Goal: Task Accomplishment & Management: Complete application form

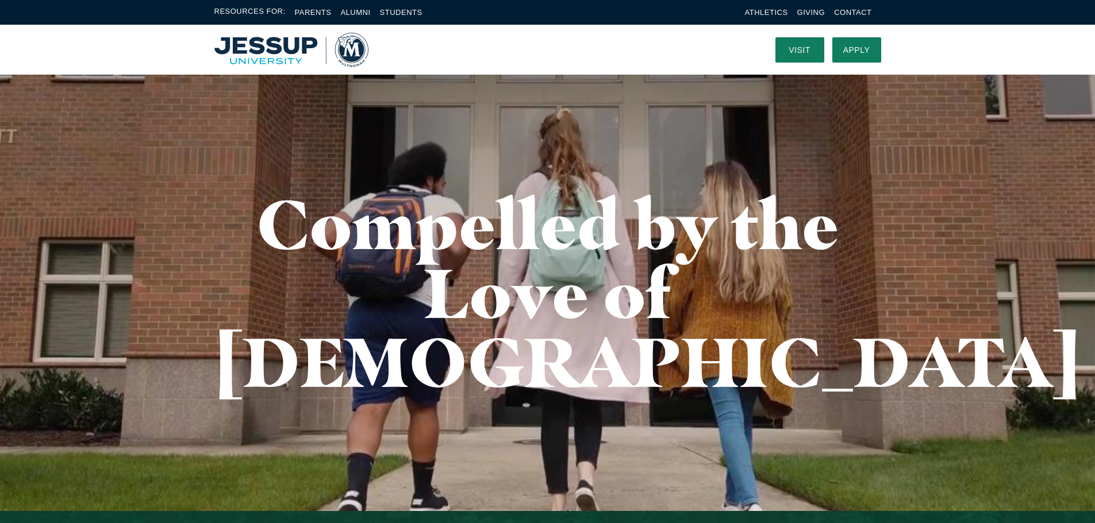
click at [856, 36] on nav "Visit Apply Menu" at bounding box center [828, 50] width 106 height 50
click at [855, 39] on link "Apply" at bounding box center [856, 49] width 49 height 25
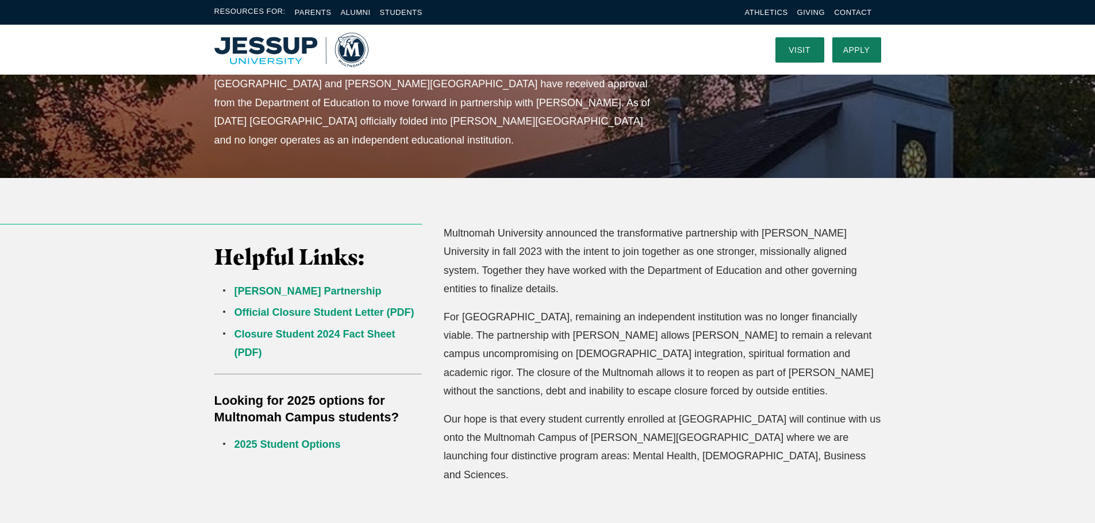
scroll to position [230, 0]
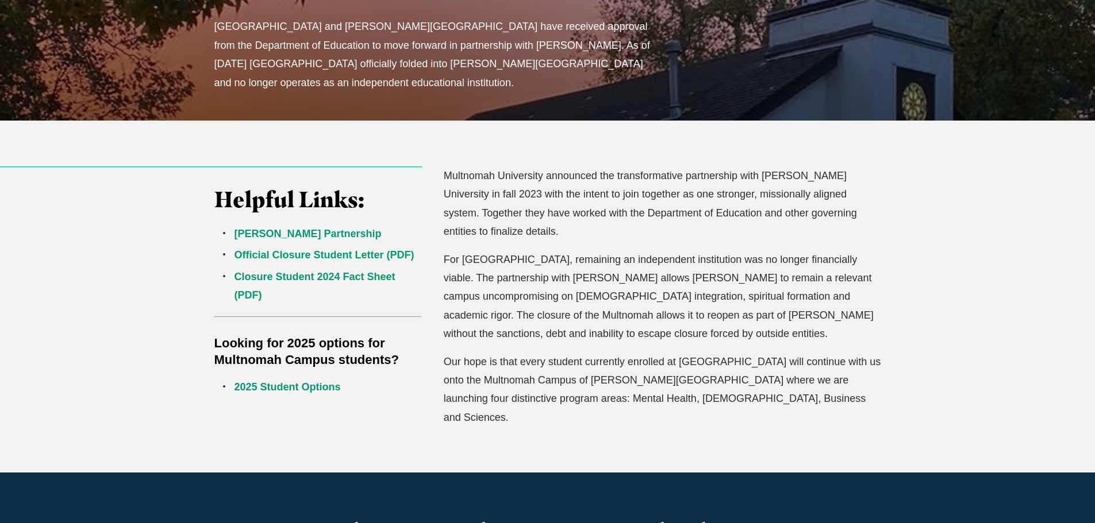
click at [326, 270] on li "Closure Student 2024 Fact Sheet (PDF)" at bounding box center [328, 286] width 188 height 37
click at [326, 276] on link "Closure Student 2024 Fact Sheet (PDF)" at bounding box center [314, 286] width 161 height 30
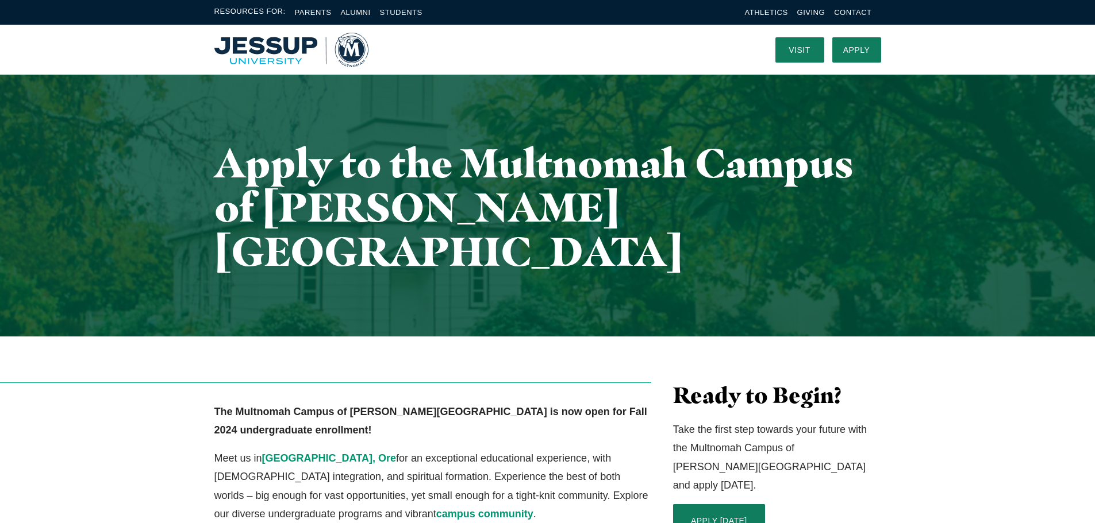
scroll to position [115, 0]
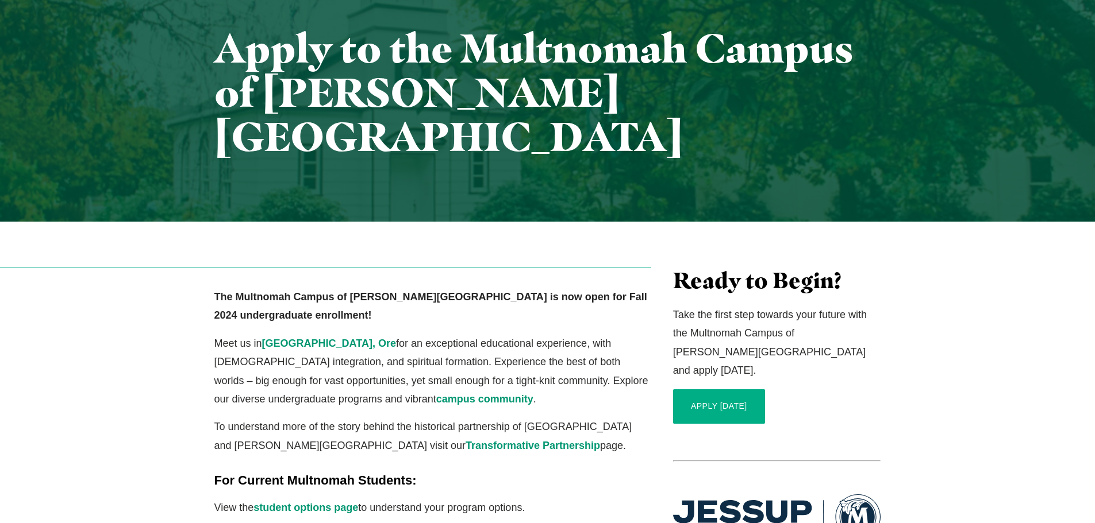
click at [708, 390] on link "APPLY TODAY" at bounding box center [719, 407] width 92 height 34
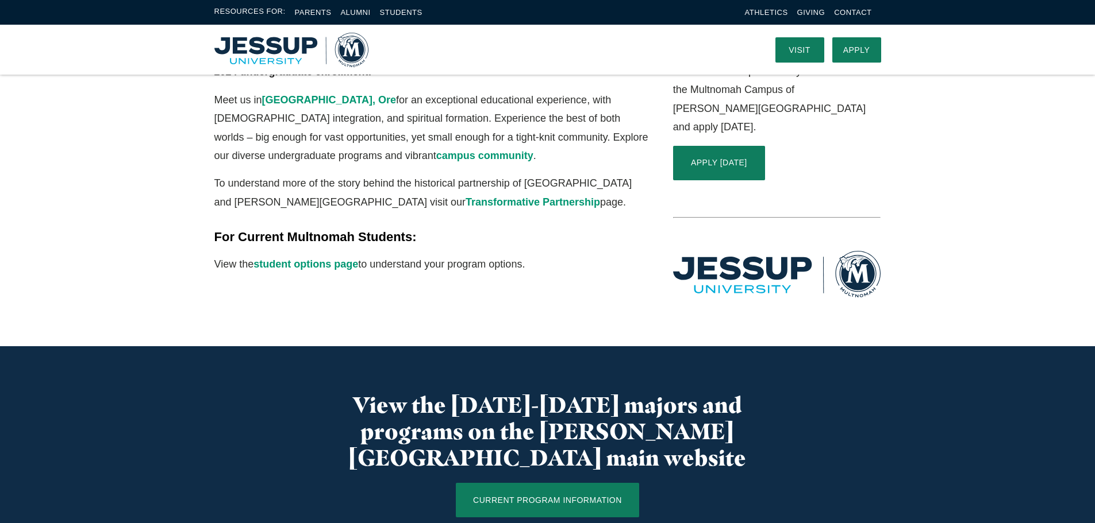
scroll to position [0, 0]
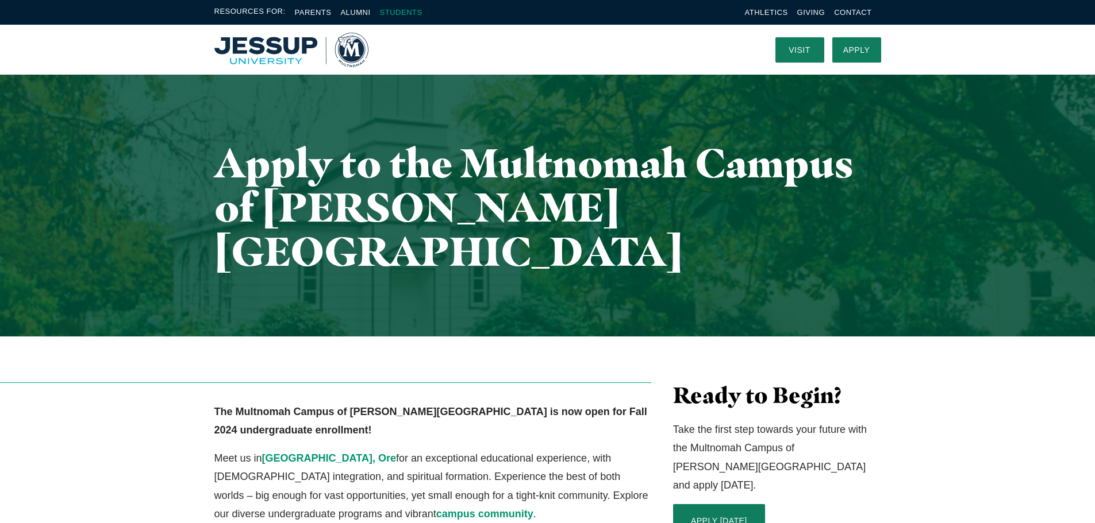
click at [406, 11] on link "Students" at bounding box center [401, 12] width 43 height 9
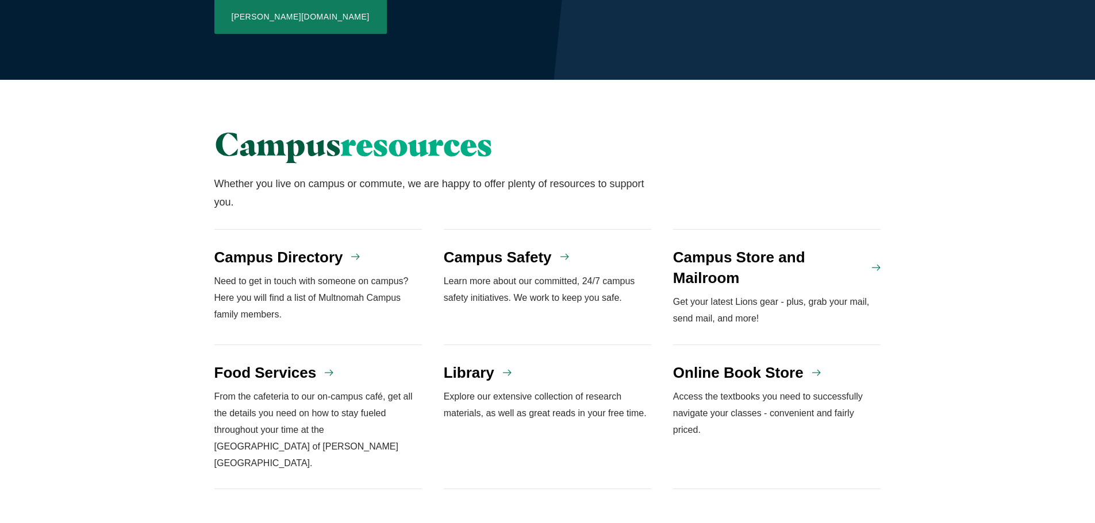
scroll to position [919, 0]
